Goal: Task Accomplishment & Management: Use online tool/utility

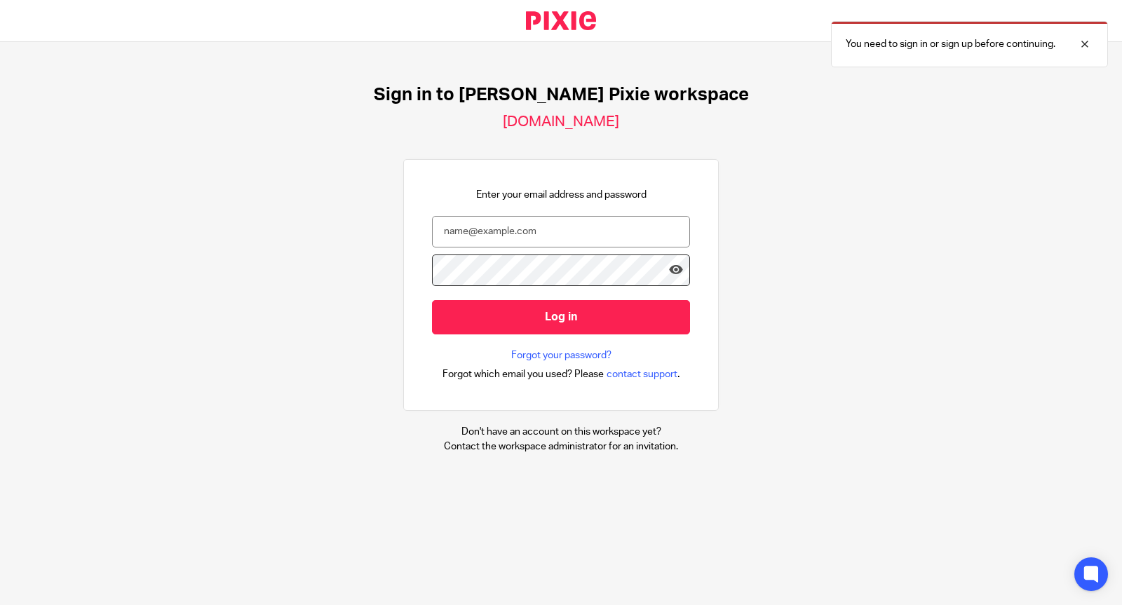
click at [446, 230] on input "email" at bounding box center [561, 232] width 258 height 32
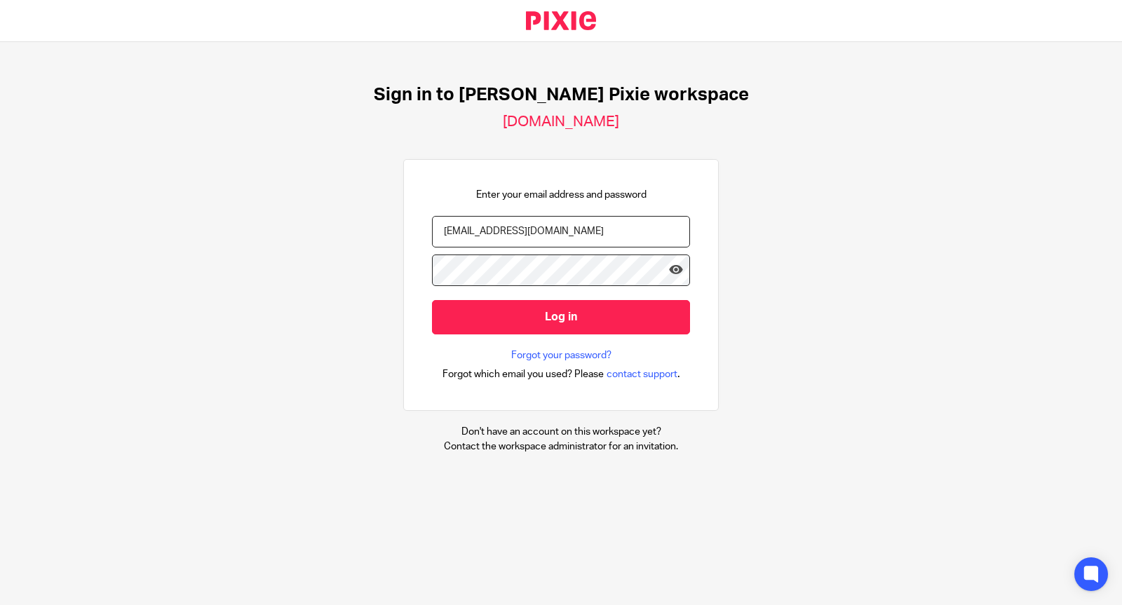
type input "[EMAIL_ADDRESS][DOMAIN_NAME]"
click at [432, 300] on input "Log in" at bounding box center [561, 317] width 258 height 34
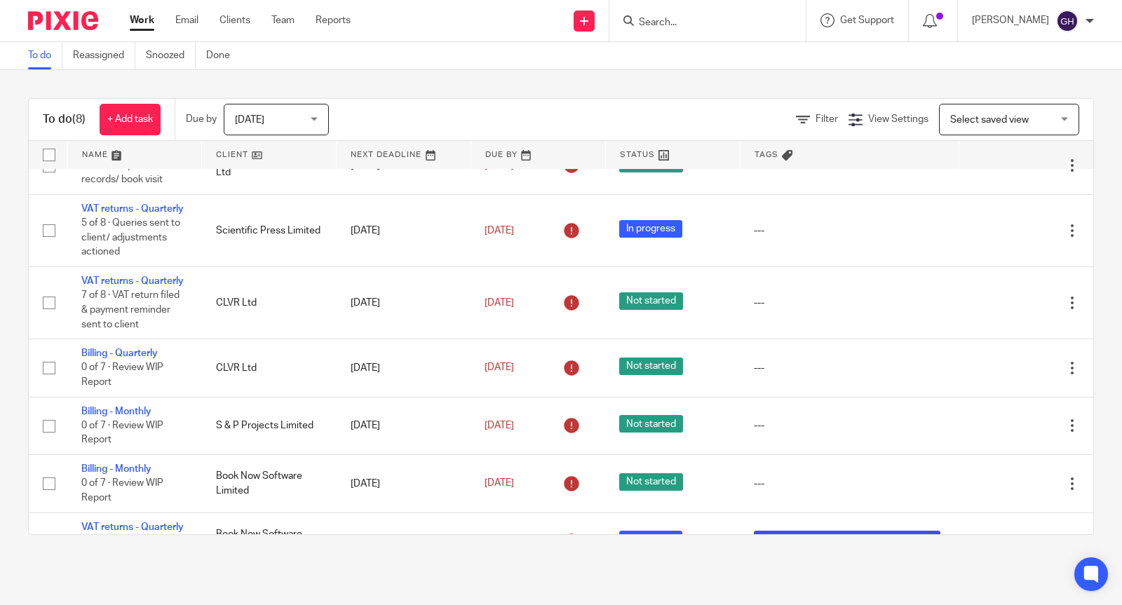
scroll to position [210, 0]
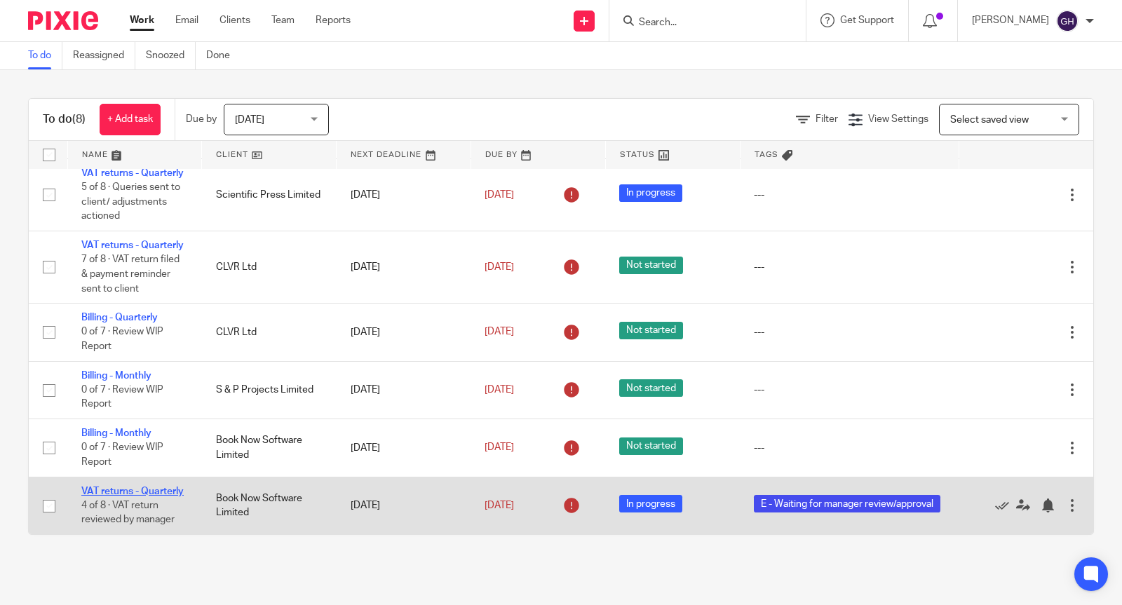
click at [104, 487] on link "VAT returns - Quarterly" at bounding box center [132, 492] width 102 height 10
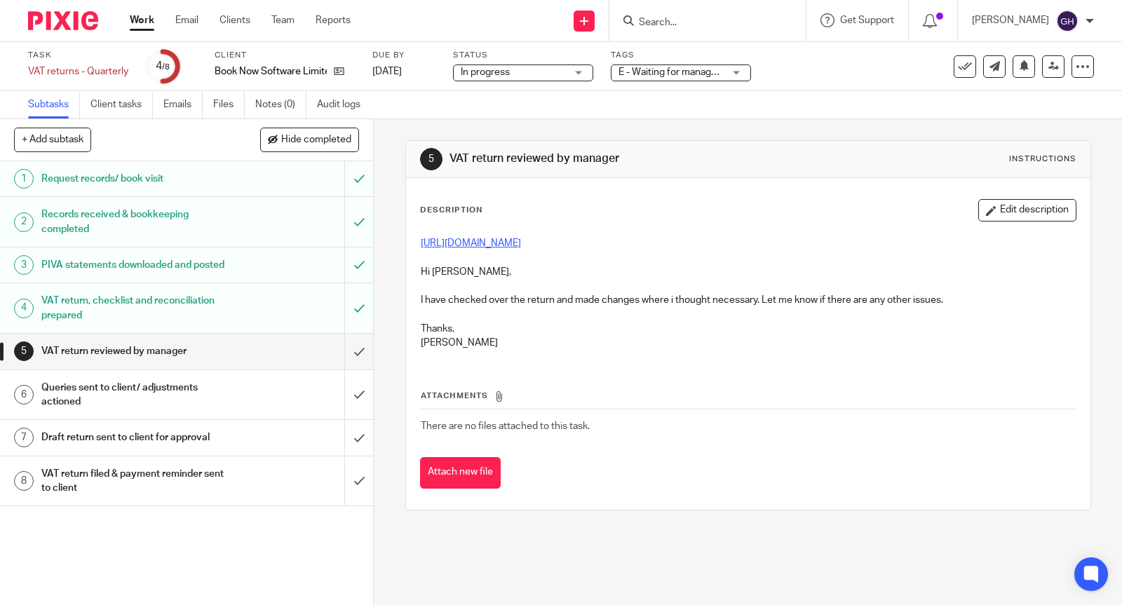
click at [498, 241] on link "https://cloudimanage.com/work/link/f/LLP!10820116" at bounding box center [471, 244] width 100 height 10
click at [344, 361] on input "submit" at bounding box center [186, 351] width 373 height 35
